Goal: Task Accomplishment & Management: Manage account settings

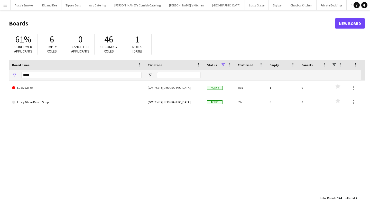
click at [4, 5] on app-icon "Menu" at bounding box center [5, 5] width 4 height 4
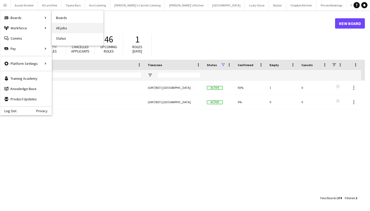
click at [70, 30] on link "All jobs" at bounding box center [77, 28] width 51 height 10
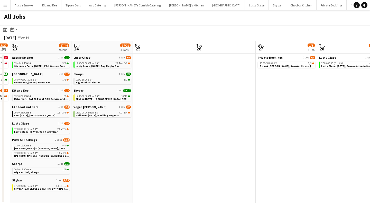
scroll to position [0, 254]
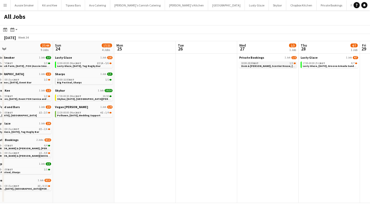
click at [260, 67] on span "Dom & [PERSON_NAME], Scorrier House, [DATE]" at bounding box center [270, 65] width 59 height 3
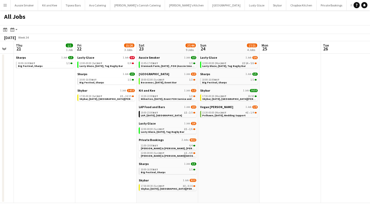
scroll to position [0, 106]
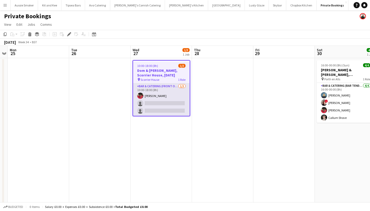
click at [154, 103] on app-card-role "Bar & Catering (Front of House) [DATE] 10:00-18:00 (8h) [PERSON_NAME] single-ne…" at bounding box center [161, 99] width 57 height 32
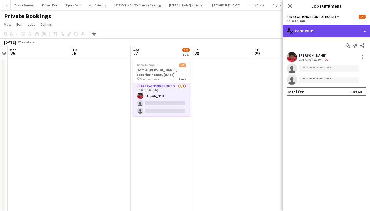
click at [314, 30] on div "single-neutral-actions-check-2 Confirmed" at bounding box center [326, 31] width 87 height 12
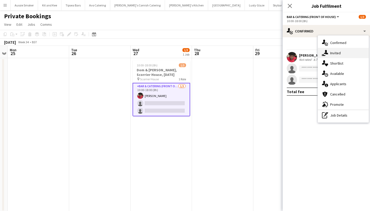
click at [333, 53] on div "single-neutral-actions-share-1 Invited" at bounding box center [343, 53] width 51 height 10
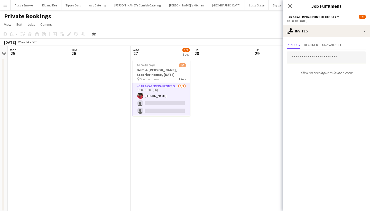
click at [305, 58] on input "text" at bounding box center [326, 57] width 79 height 13
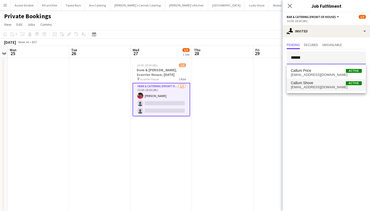
type input "******"
click at [316, 85] on span "Callum Shove Active" at bounding box center [326, 83] width 71 height 4
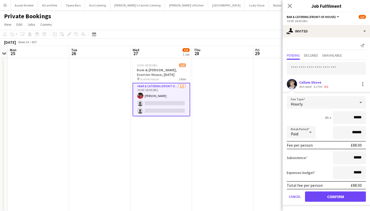
type input "******"
click at [332, 199] on button "Confirm" at bounding box center [335, 196] width 61 height 10
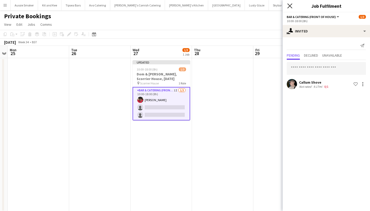
click at [289, 6] on icon at bounding box center [289, 5] width 5 height 5
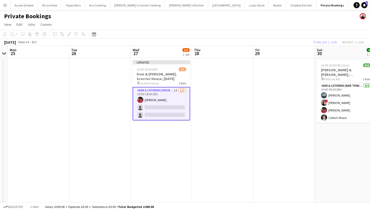
click at [357, 42] on div "Publish 1 job Revert 1 job" at bounding box center [338, 42] width 63 height 7
